Goal: Task Accomplishment & Management: Use online tool/utility

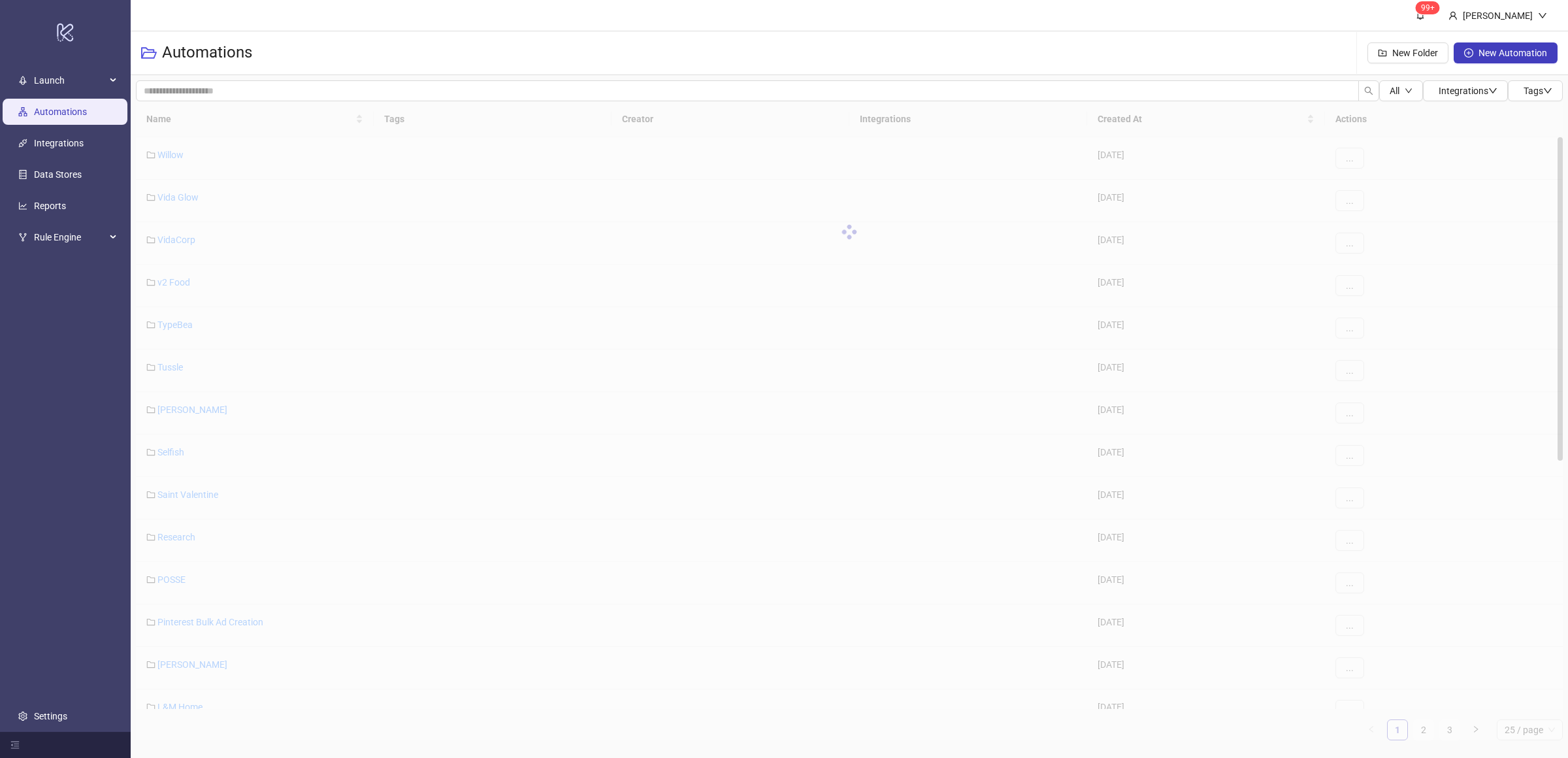
click at [82, 353] on ul "Launch Automations Integrations Data Stores Reports Rule Engine Settings" at bounding box center [65, 399] width 131 height 667
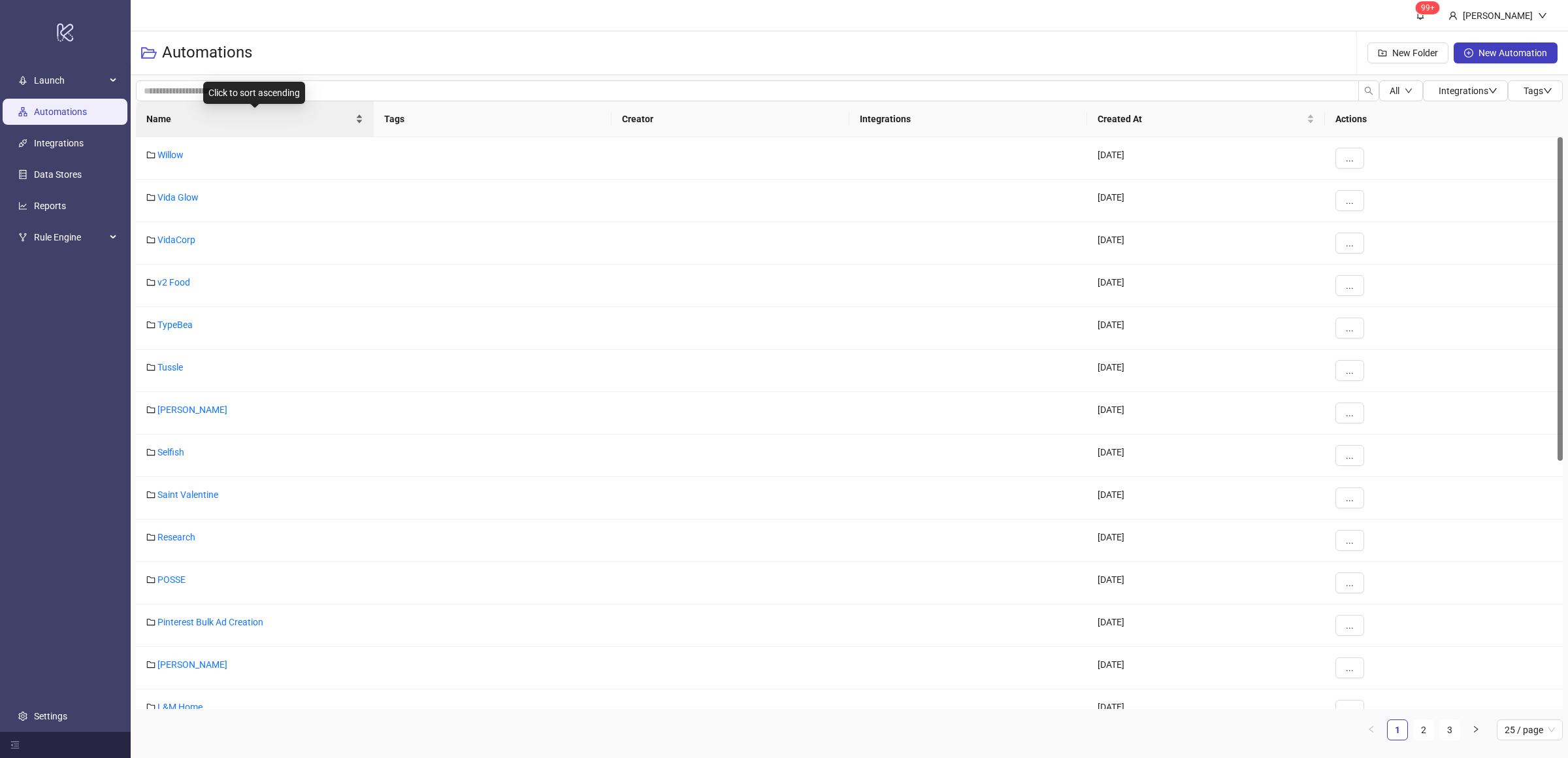
click at [359, 125] on div "Name" at bounding box center [255, 119] width 217 height 15
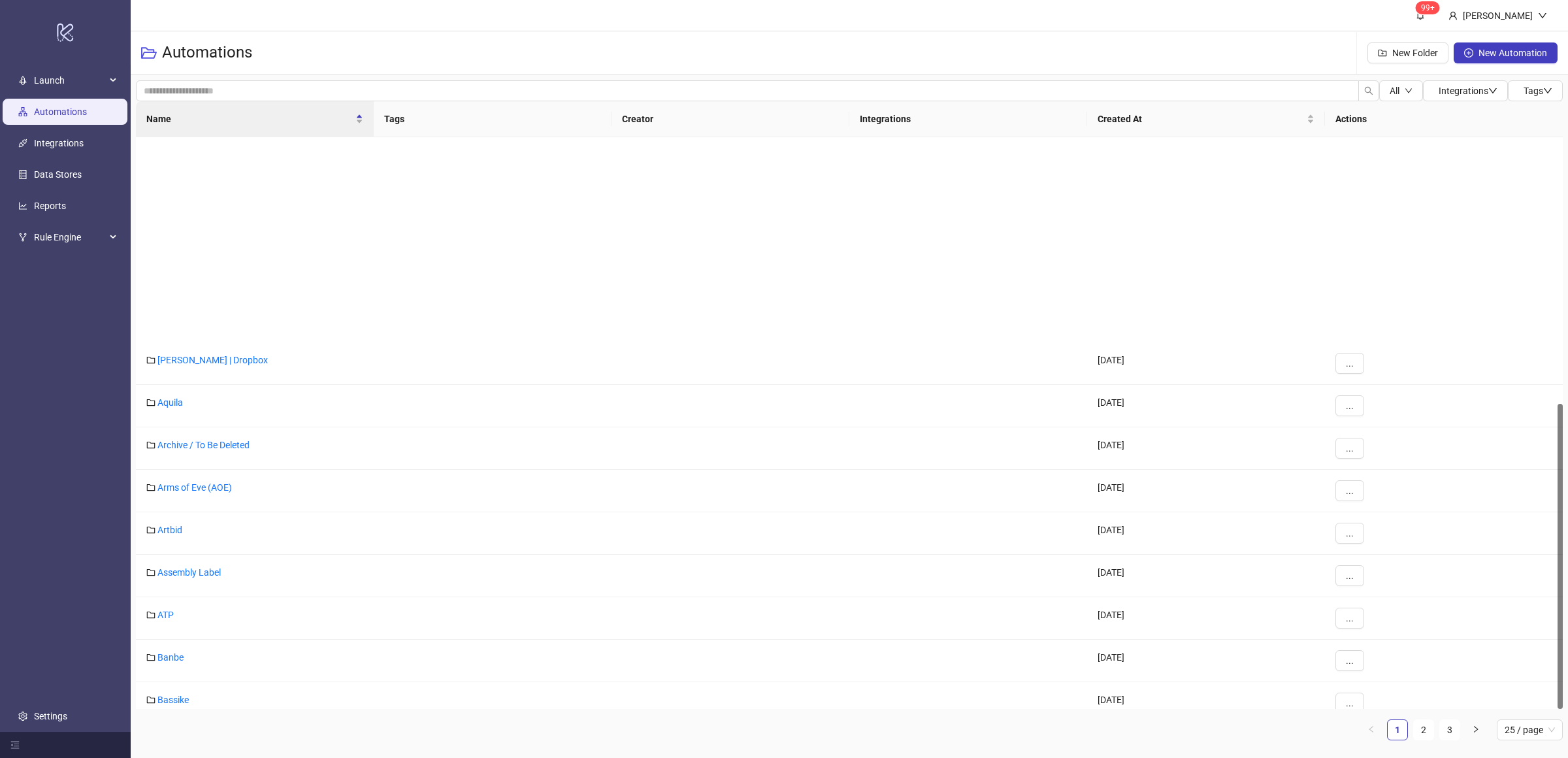
scroll to position [498, 0]
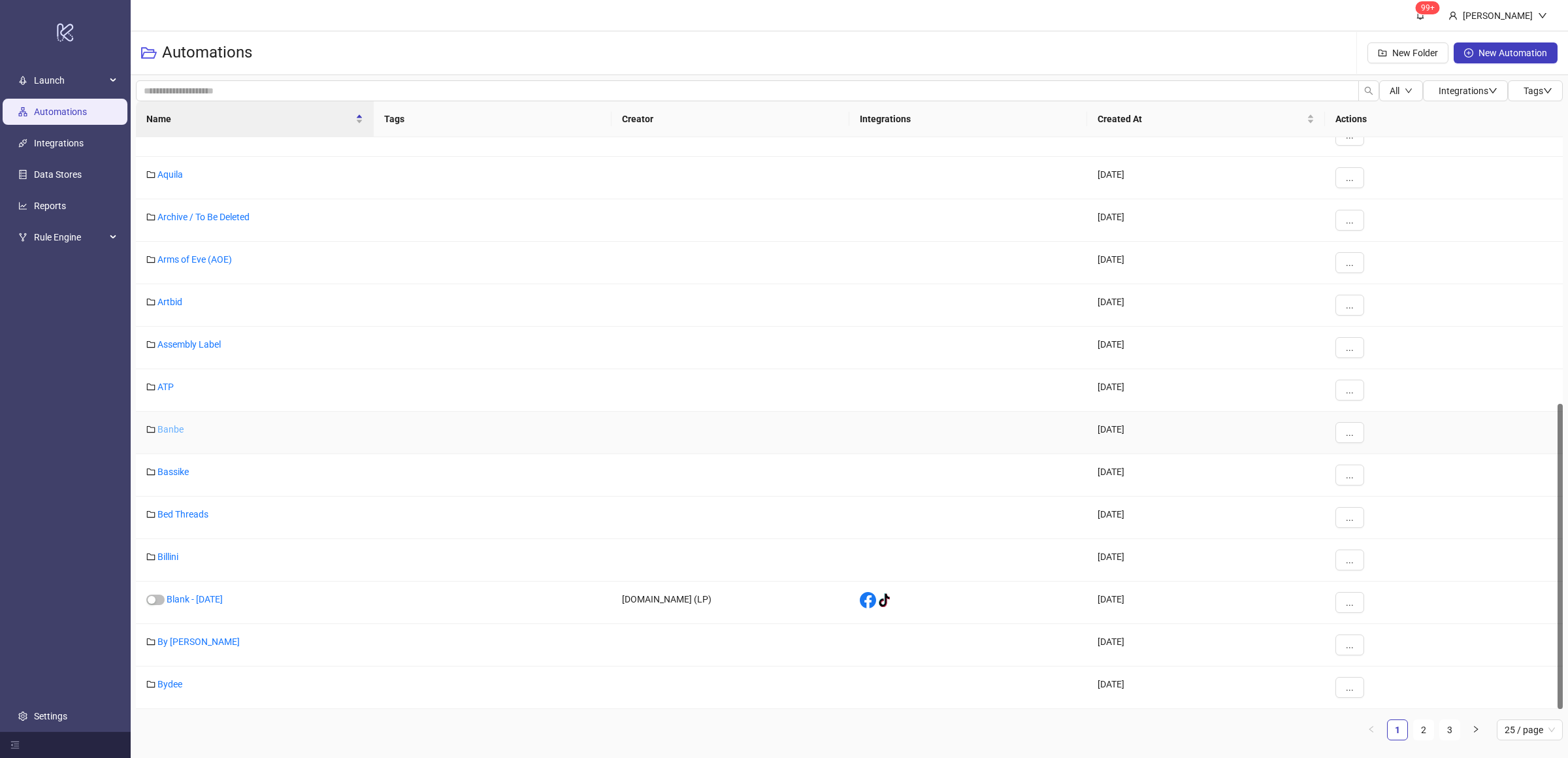
click at [180, 433] on link "Banbe" at bounding box center [170, 430] width 26 height 11
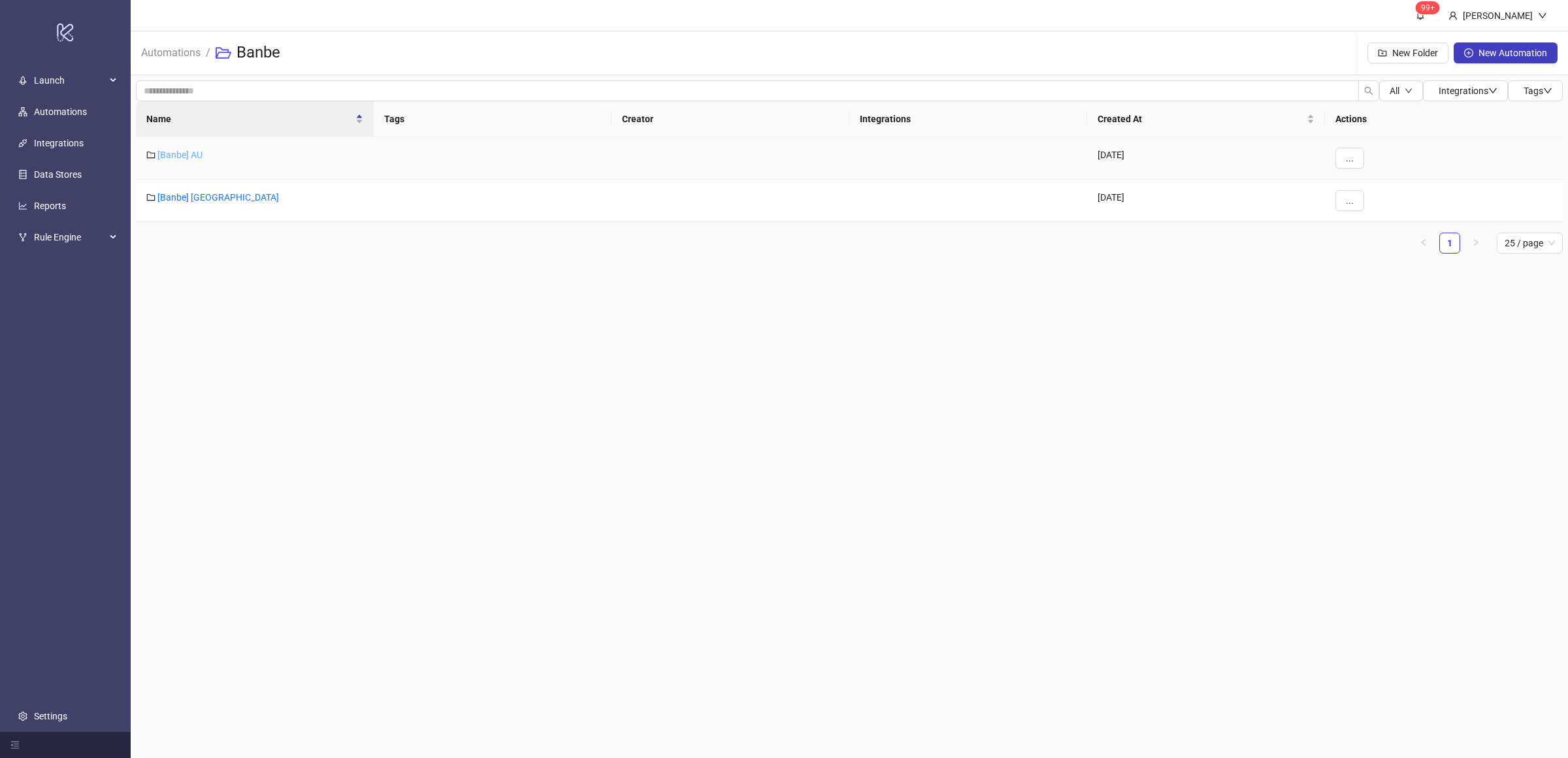
click at [197, 155] on link "[Banbe] AU" at bounding box center [180, 155] width 45 height 11
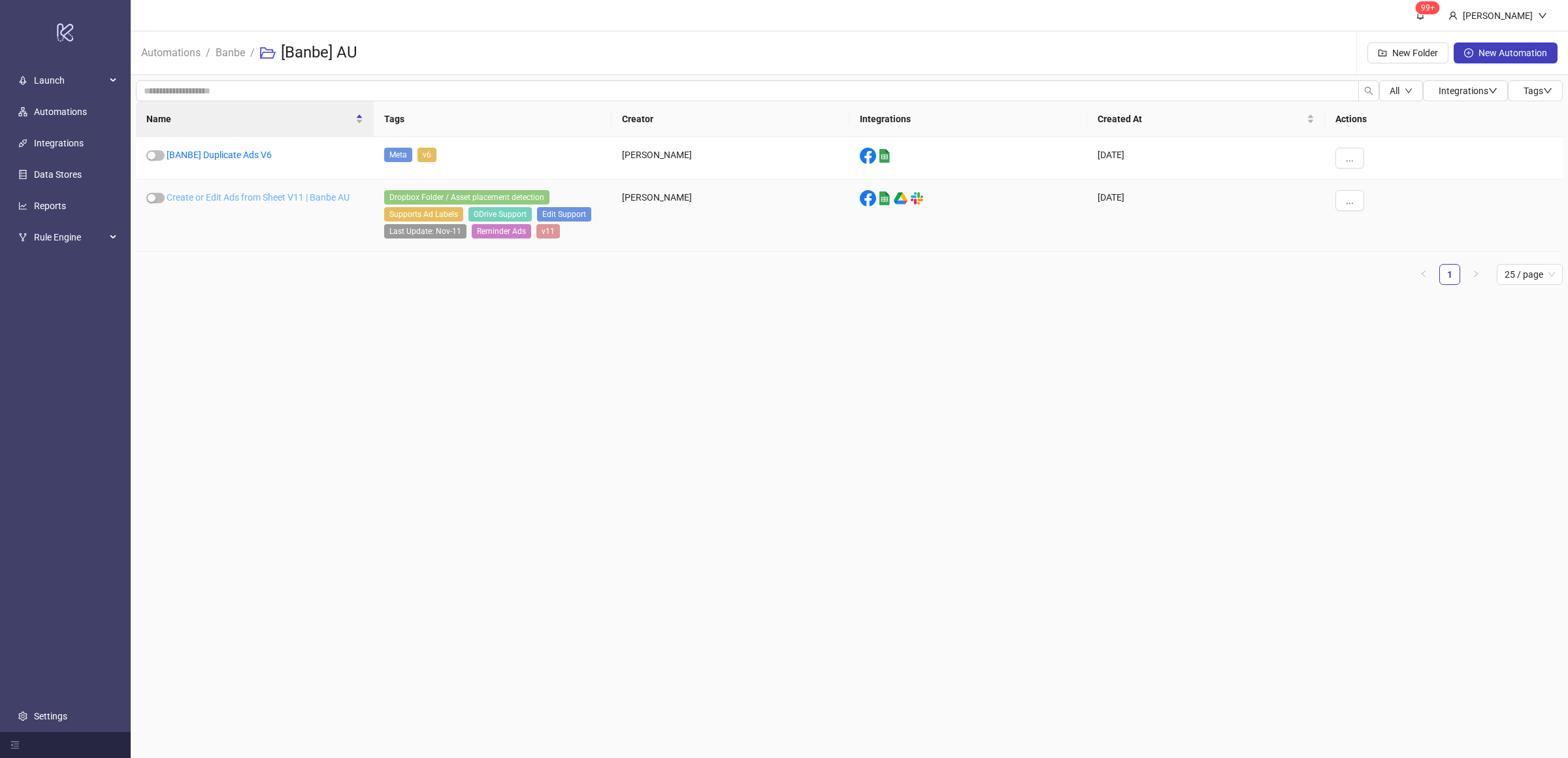
click at [267, 196] on link "Create or Edit Ads from Sheet V11 | Banbe AU" at bounding box center [258, 198] width 183 height 11
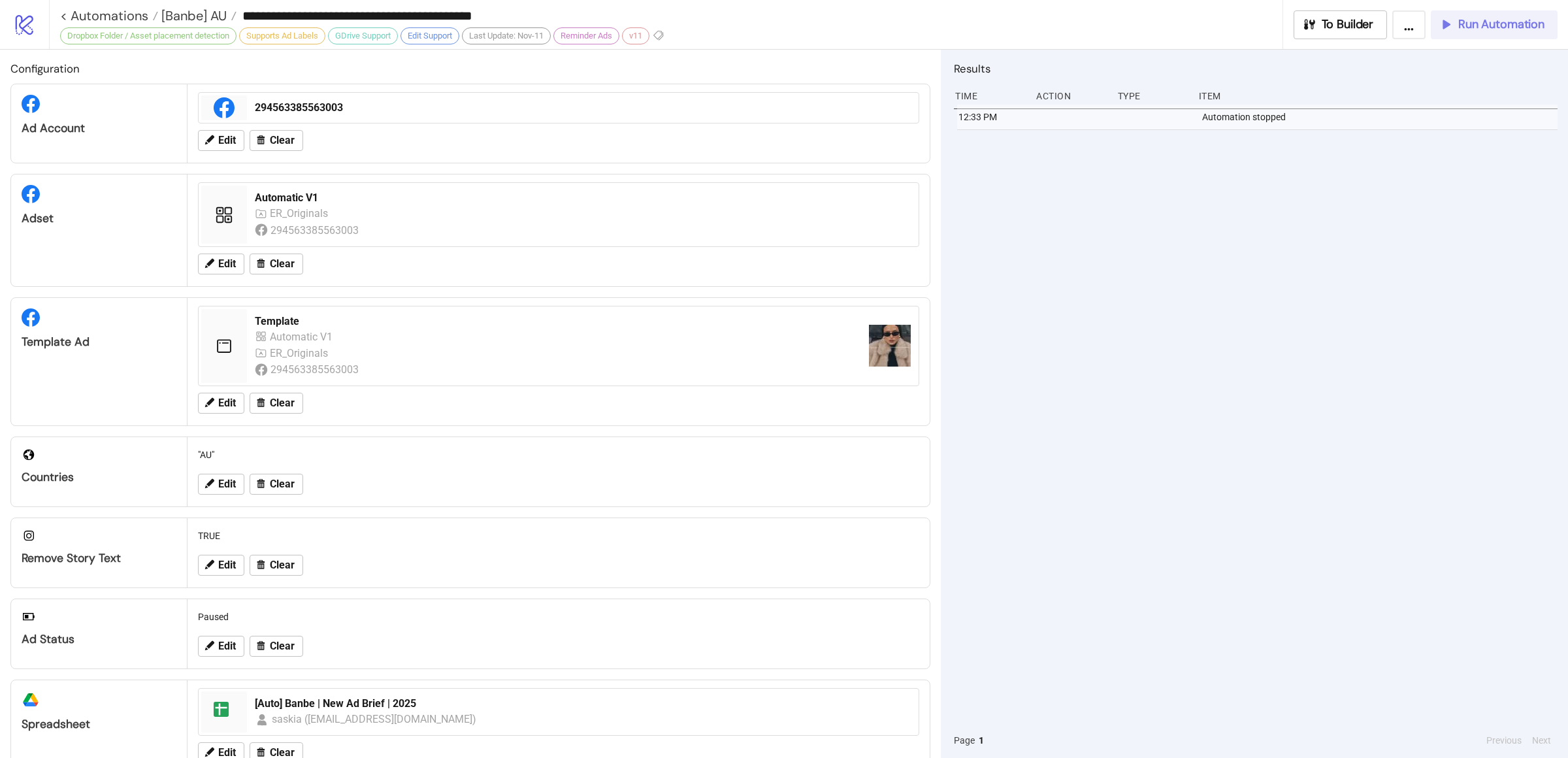
click at [1468, 29] on span "Run Automation" at bounding box center [1502, 25] width 86 height 15
